Goal: Task Accomplishment & Management: Manage account settings

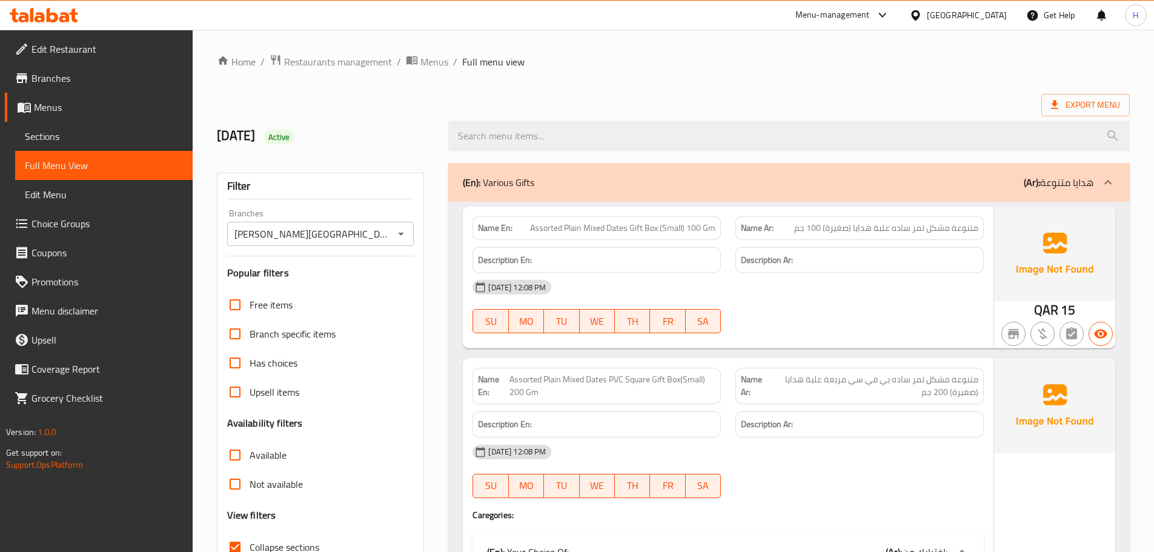
click at [841, 100] on div "Export Menu" at bounding box center [673, 105] width 913 height 22
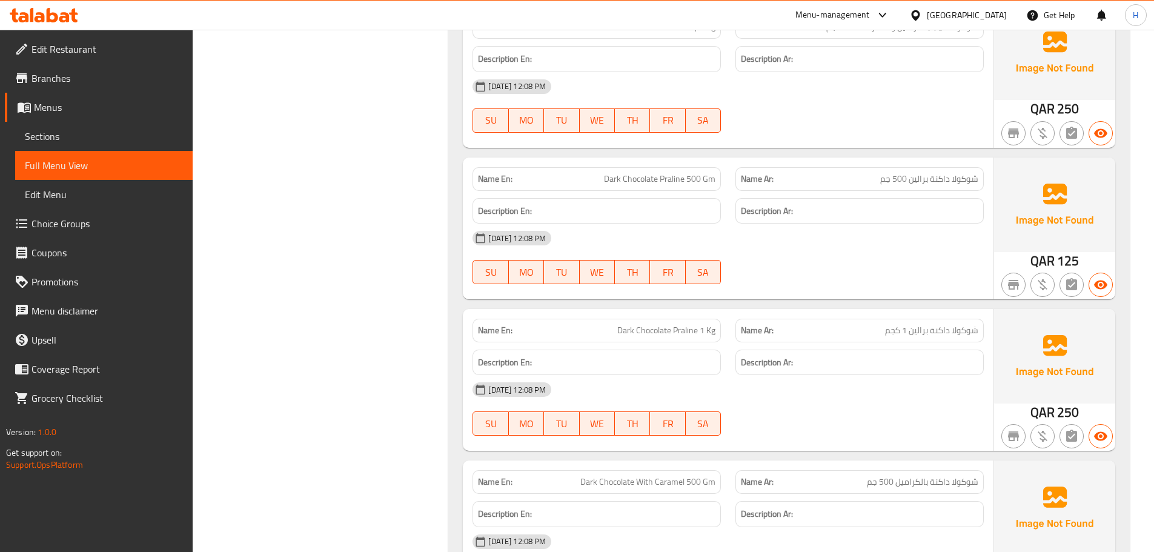
scroll to position [21691, 0]
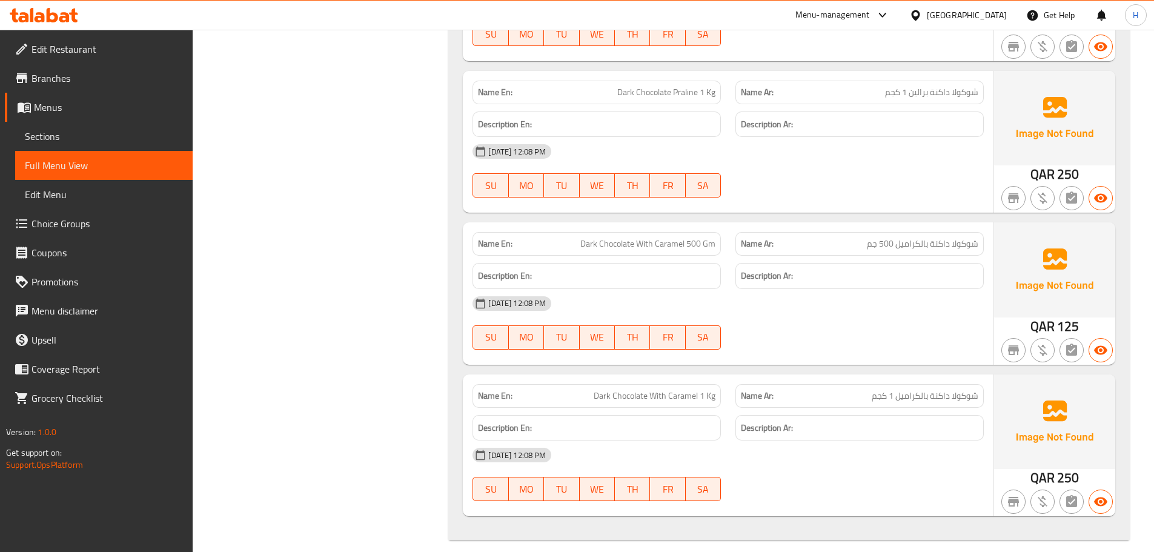
click at [615, 268] on h6 "Description En:" at bounding box center [596, 275] width 237 height 15
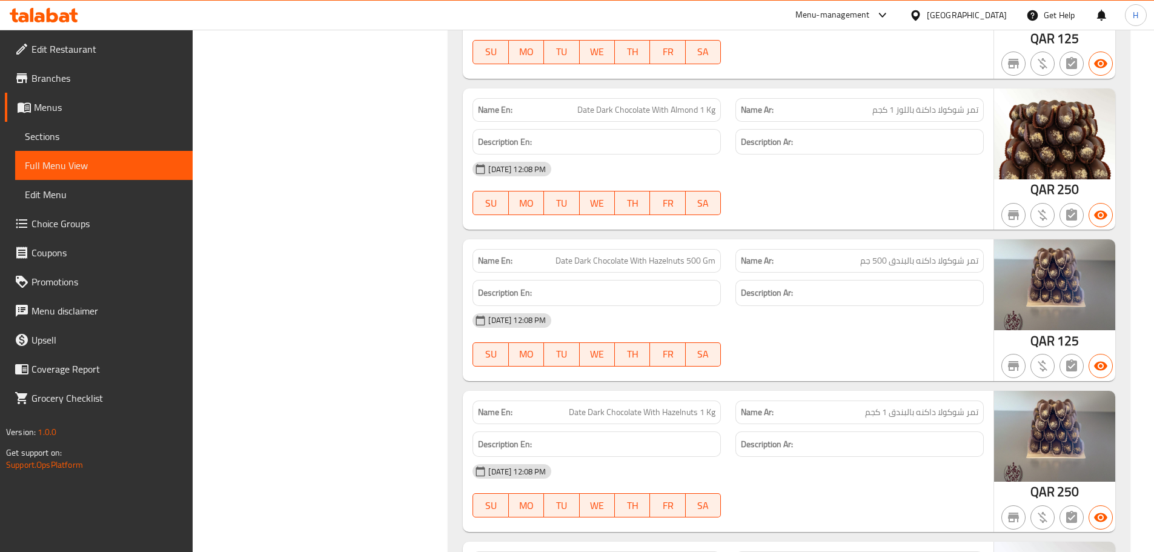
scroll to position [11061, 0]
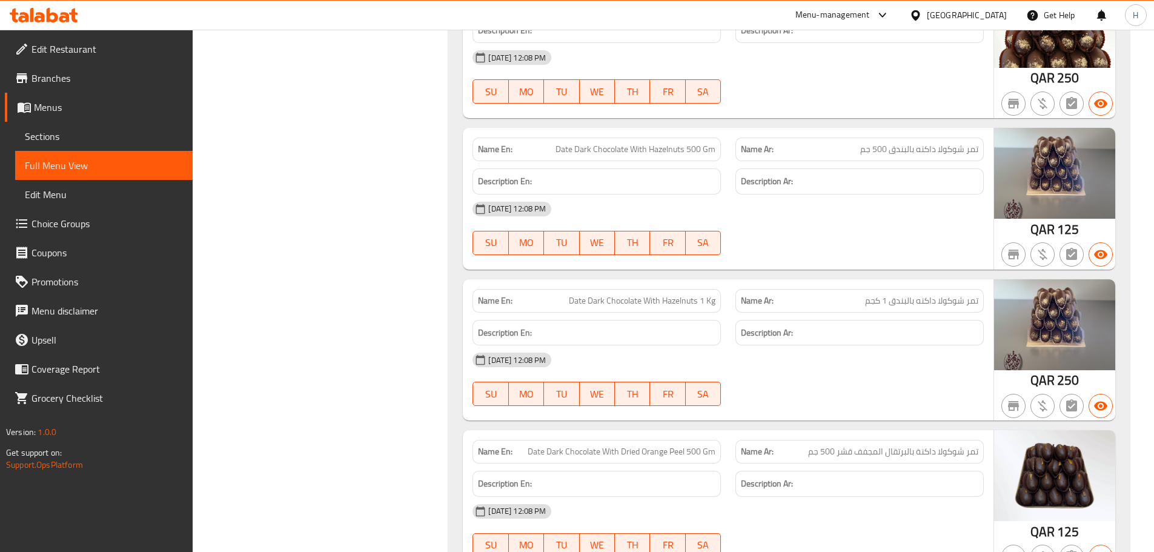
click at [705, 325] on h6 "Description En:" at bounding box center [596, 332] width 237 height 15
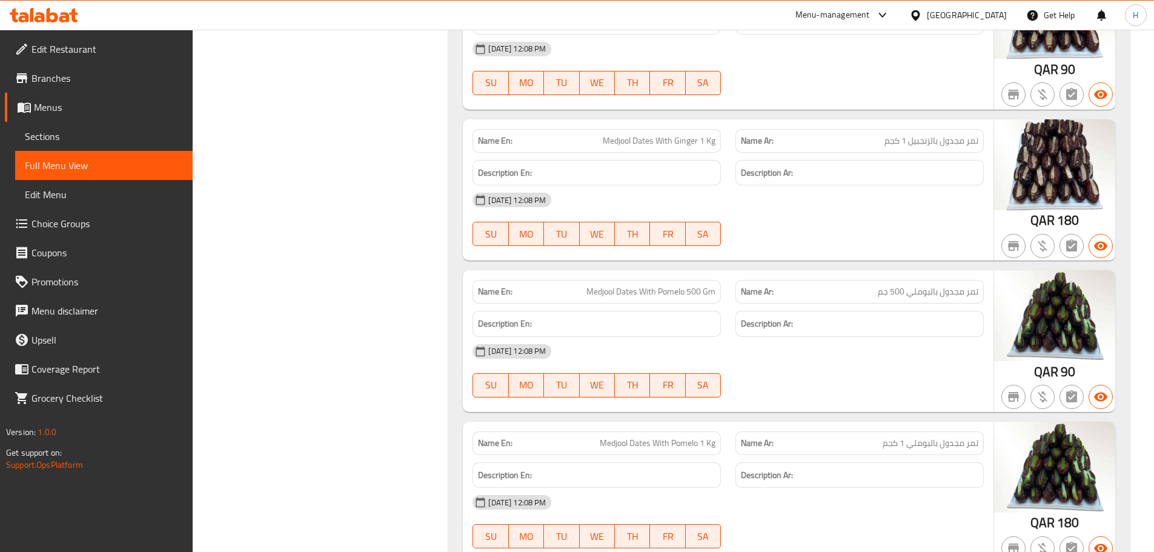
scroll to position [15241, 0]
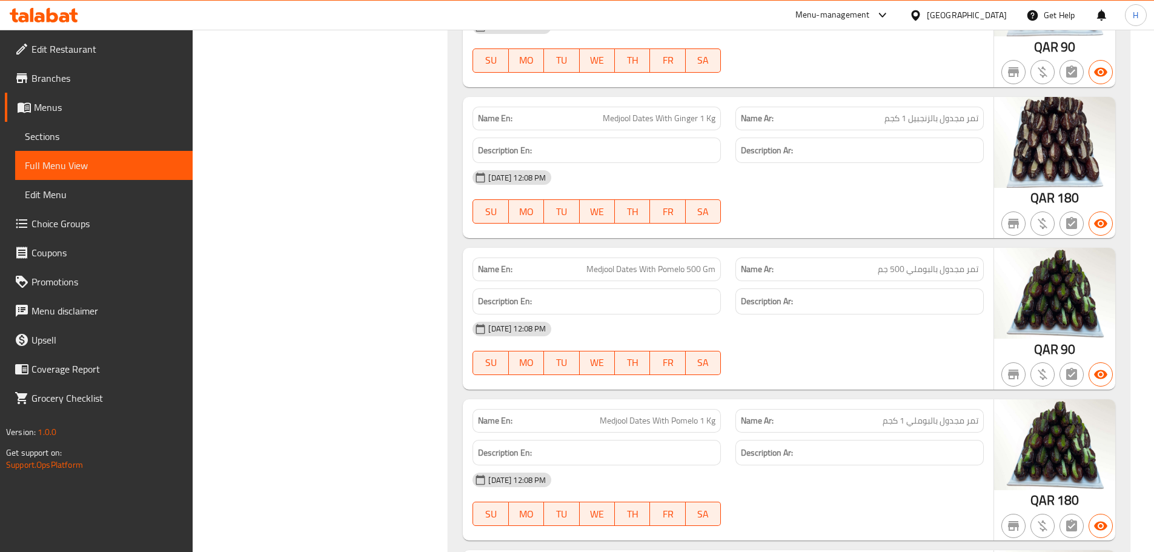
click at [941, 263] on span "تمر مجدول بالبوملي 500 جم" at bounding box center [928, 269] width 101 height 13
click at [666, 263] on span "Medjool Dates With Pomelo 500 Gm" at bounding box center [650, 269] width 129 height 13
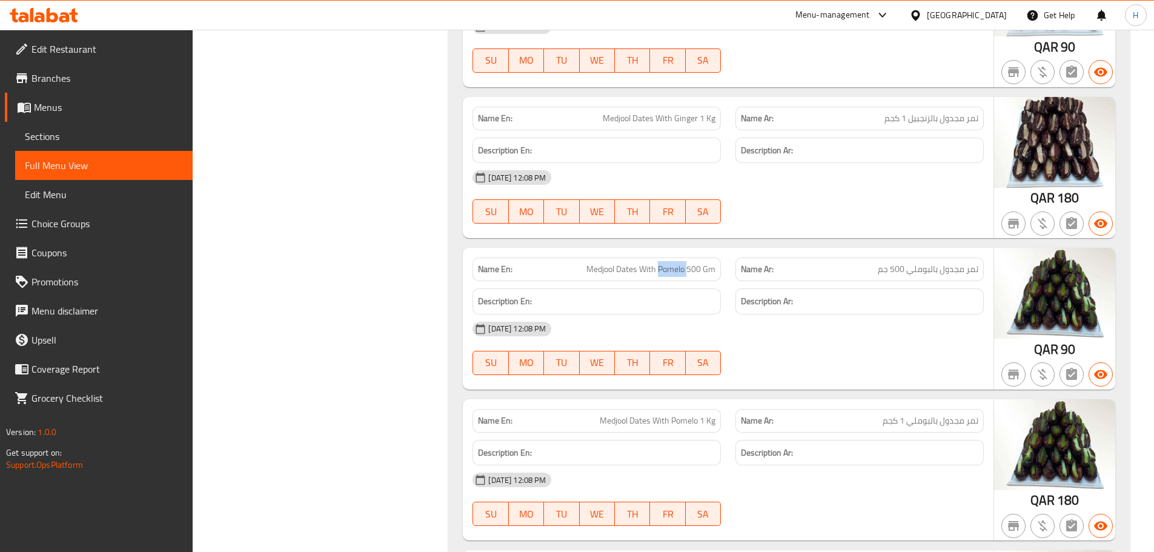
copy span "Pomelo"
click at [680, 263] on span "Medjool Dates With Pomelo 500 Gm" at bounding box center [650, 269] width 129 height 13
click at [668, 257] on div "Name En: Medjool Dates With Pomelo 500 Gm" at bounding box center [596, 269] width 248 height 24
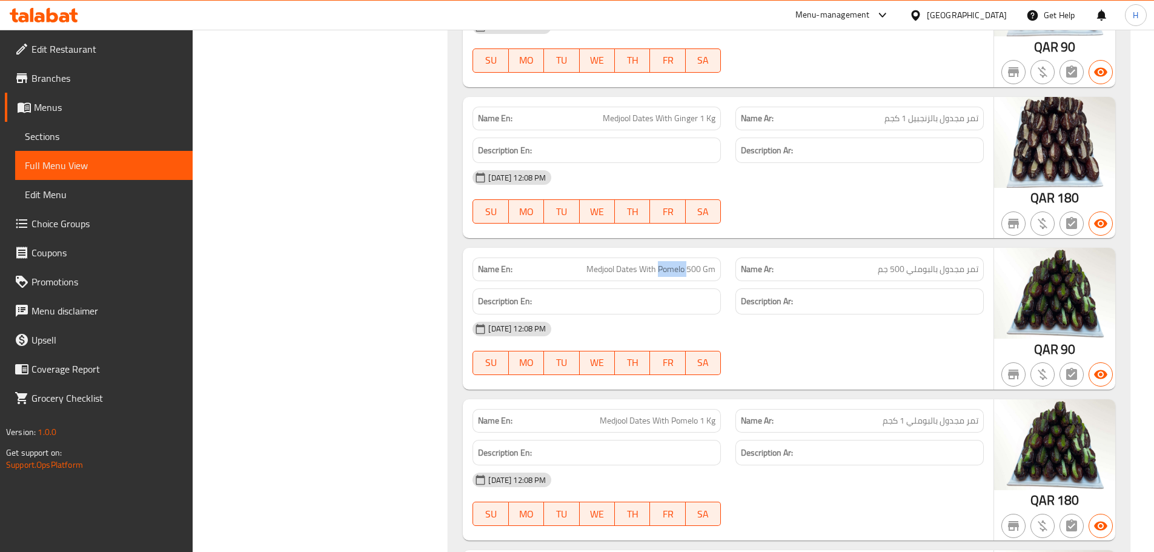
click at [668, 257] on div "Name En: Medjool Dates With Pomelo 500 Gm" at bounding box center [596, 269] width 248 height 24
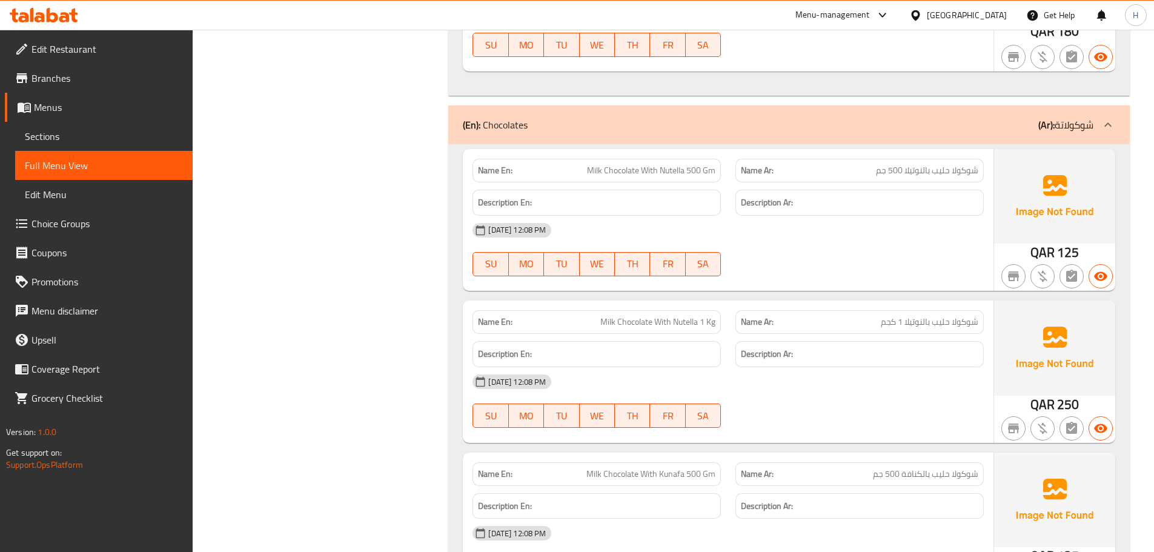
scroll to position [18754, 0]
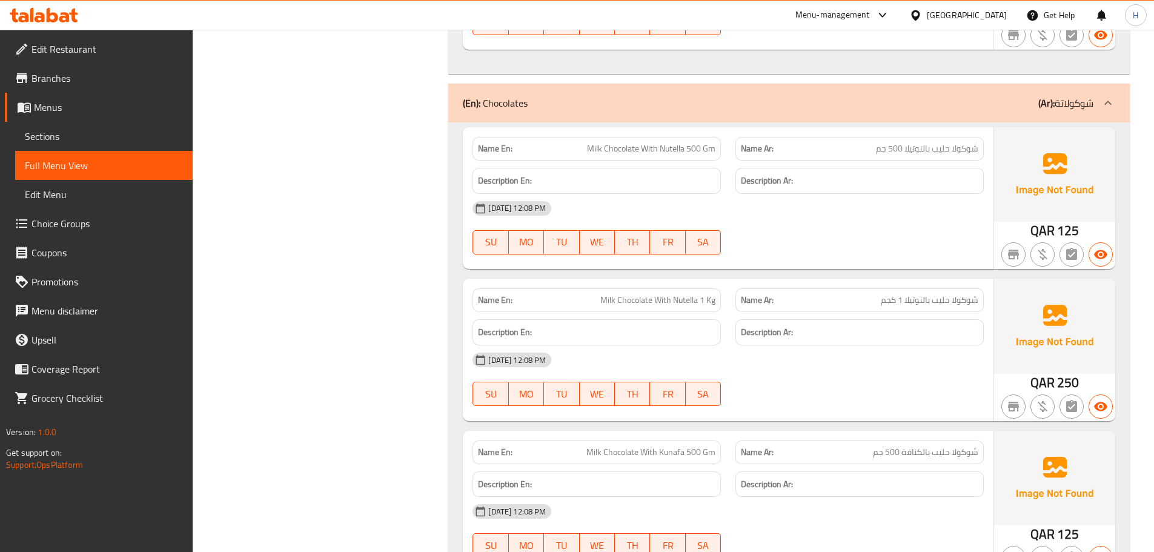
click at [594, 142] on span "Milk Chocolate With Nutella 500 Gm" at bounding box center [651, 148] width 128 height 13
drag, startPoint x: 594, startPoint y: 132, endPoint x: 614, endPoint y: 132, distance: 20.6
click at [614, 142] on span "Milk Chocolate With Nutella 500 Gm" at bounding box center [651, 148] width 128 height 13
copy span "Milk Chocolate"
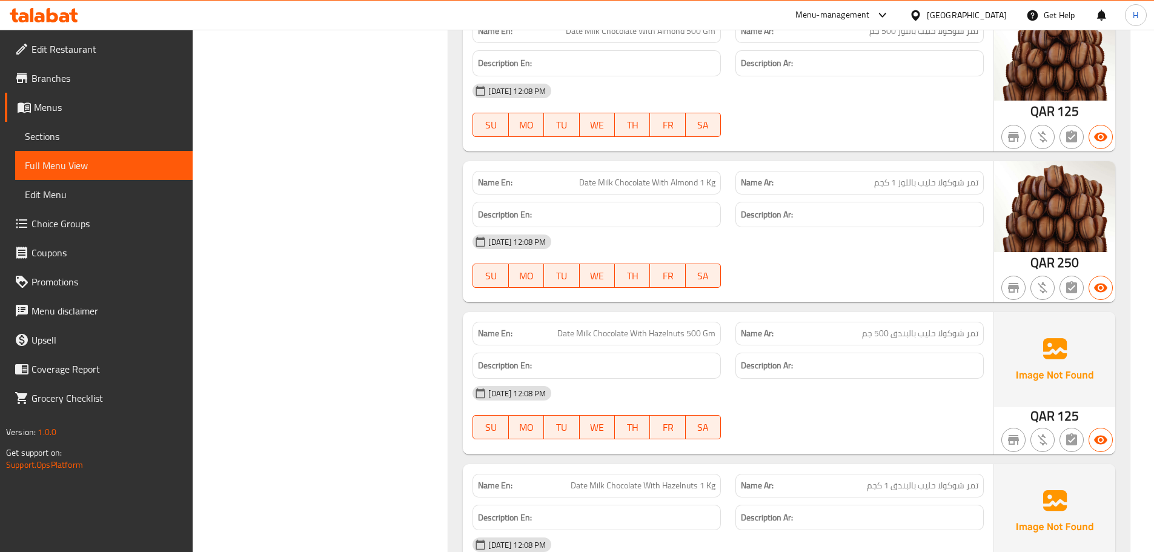
scroll to position [0, 0]
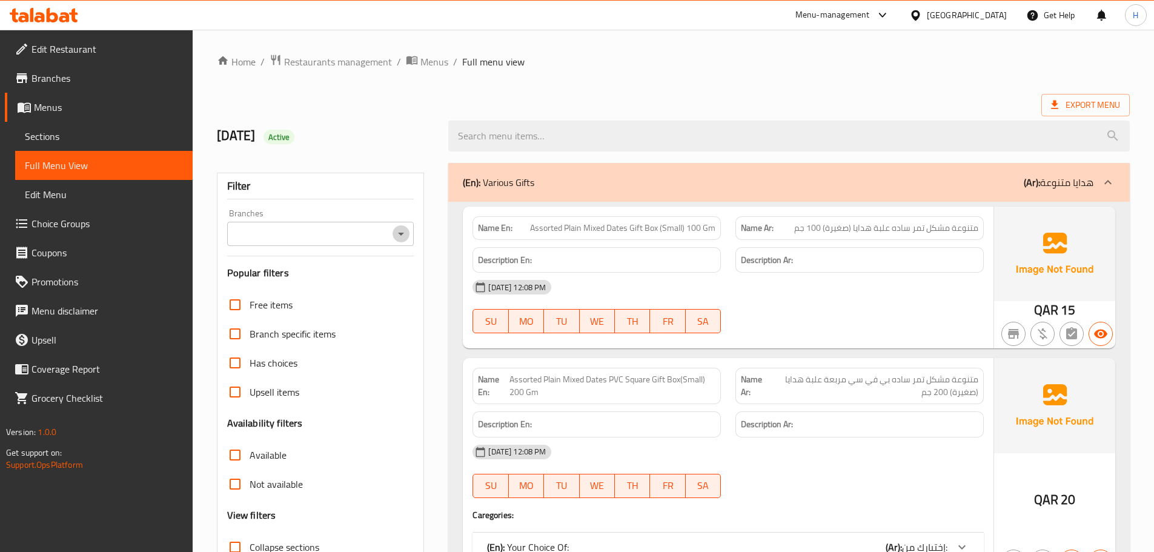
click at [405, 239] on icon "Open" at bounding box center [401, 234] width 15 height 15
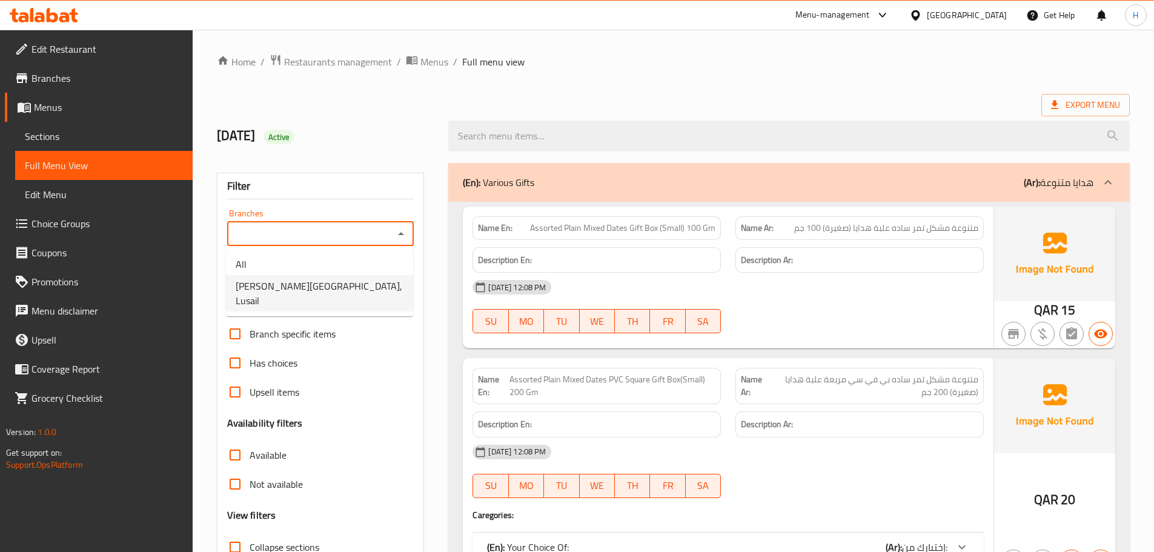
drag, startPoint x: 366, startPoint y: 310, endPoint x: 371, endPoint y: 299, distance: 11.4
click at [365, 310] on div "Free items" at bounding box center [320, 304] width 187 height 29
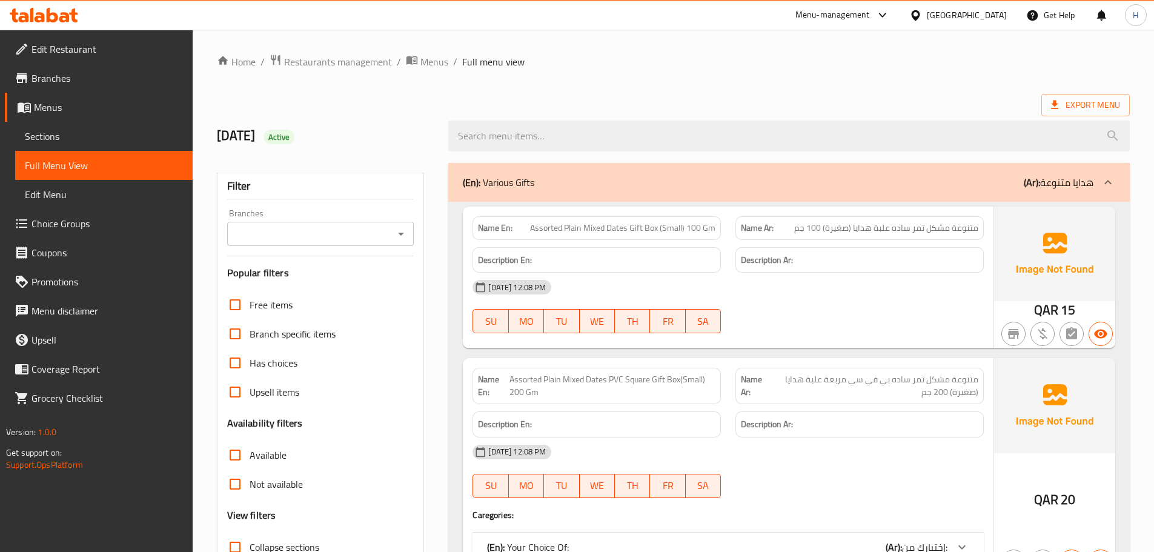
click at [400, 233] on icon "Open" at bounding box center [401, 234] width 6 height 3
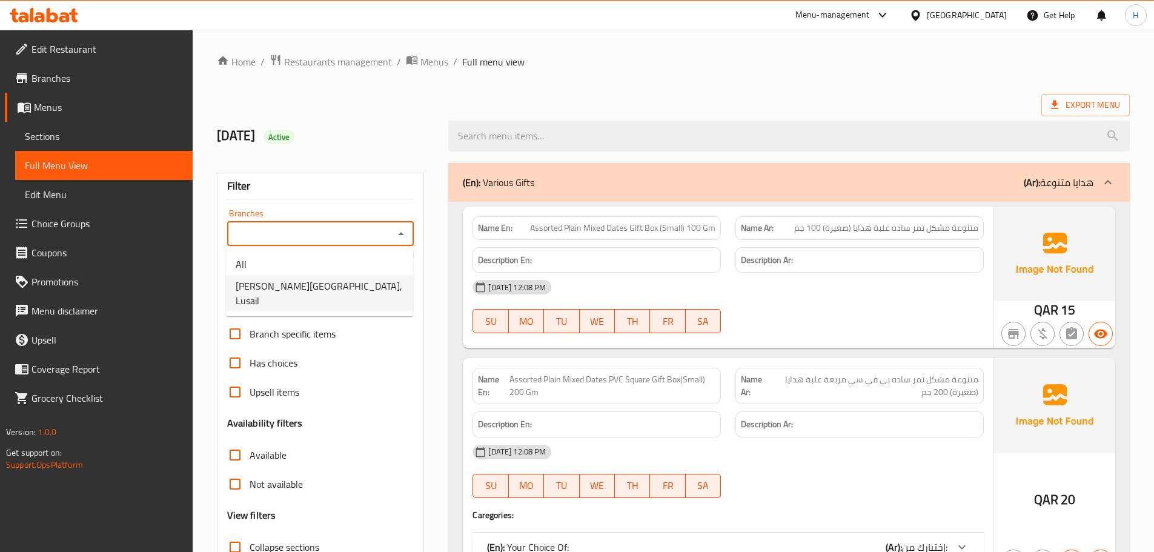
click at [364, 285] on li "[PERSON_NAME][GEOGRAPHIC_DATA], Lusail" at bounding box center [319, 293] width 187 height 36
type input "[PERSON_NAME][GEOGRAPHIC_DATA], Lusail"
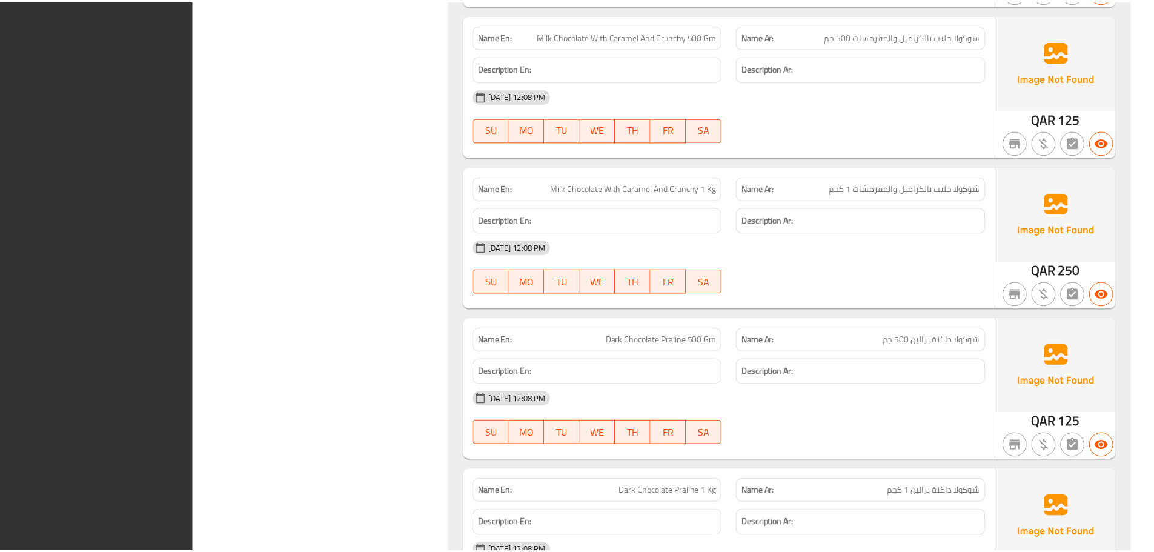
scroll to position [21484, 0]
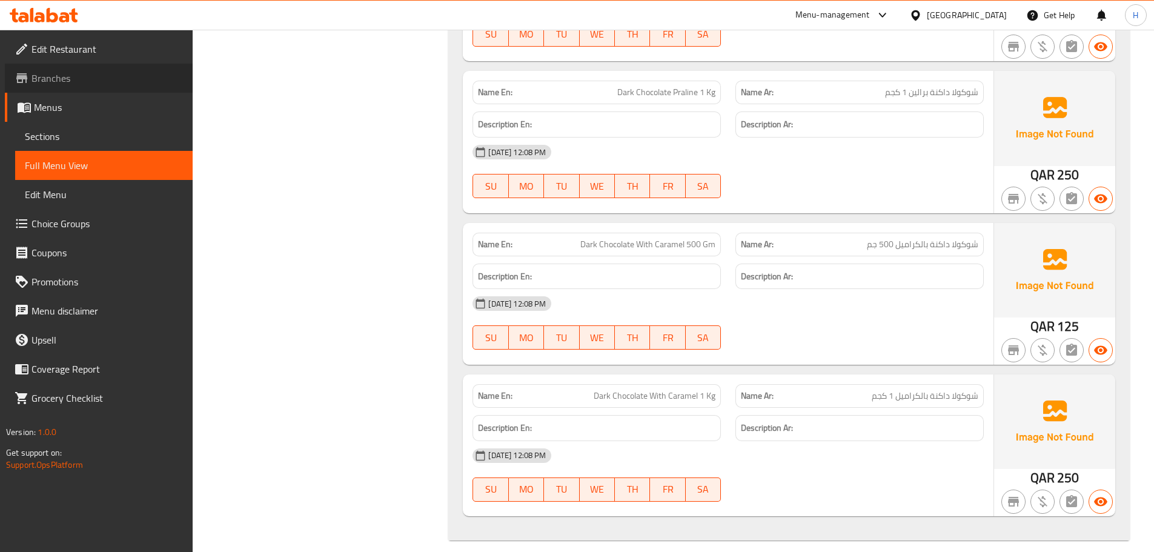
click at [118, 84] on span "Branches" at bounding box center [106, 78] width 151 height 15
